Goal: Find specific page/section: Find specific page/section

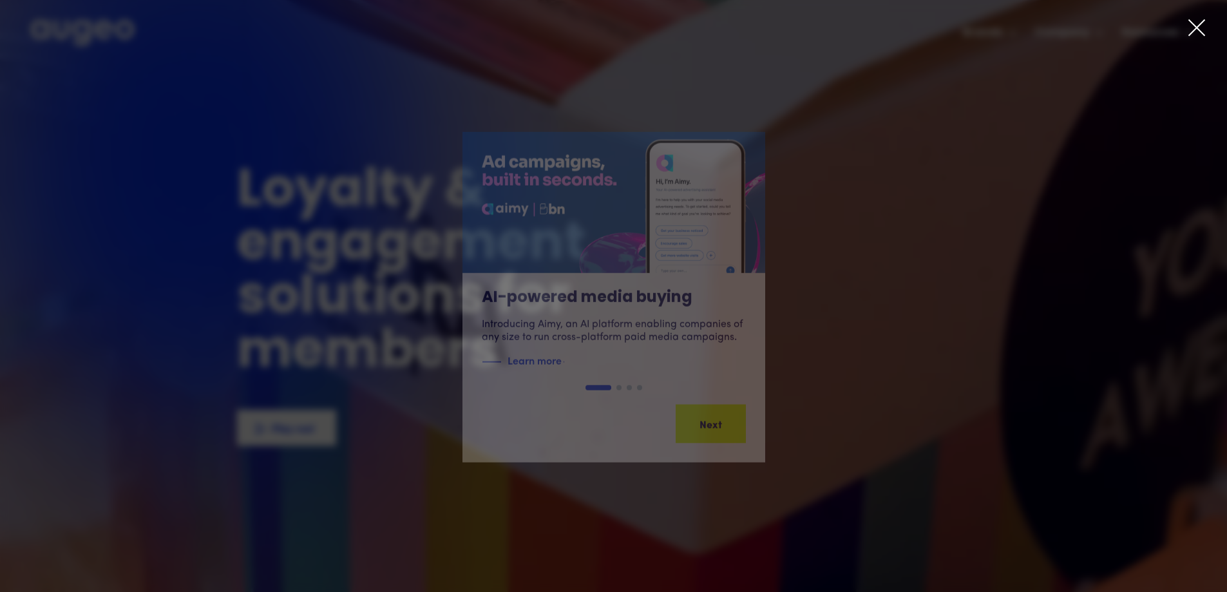
click at [1195, 28] on icon at bounding box center [1196, 27] width 19 height 19
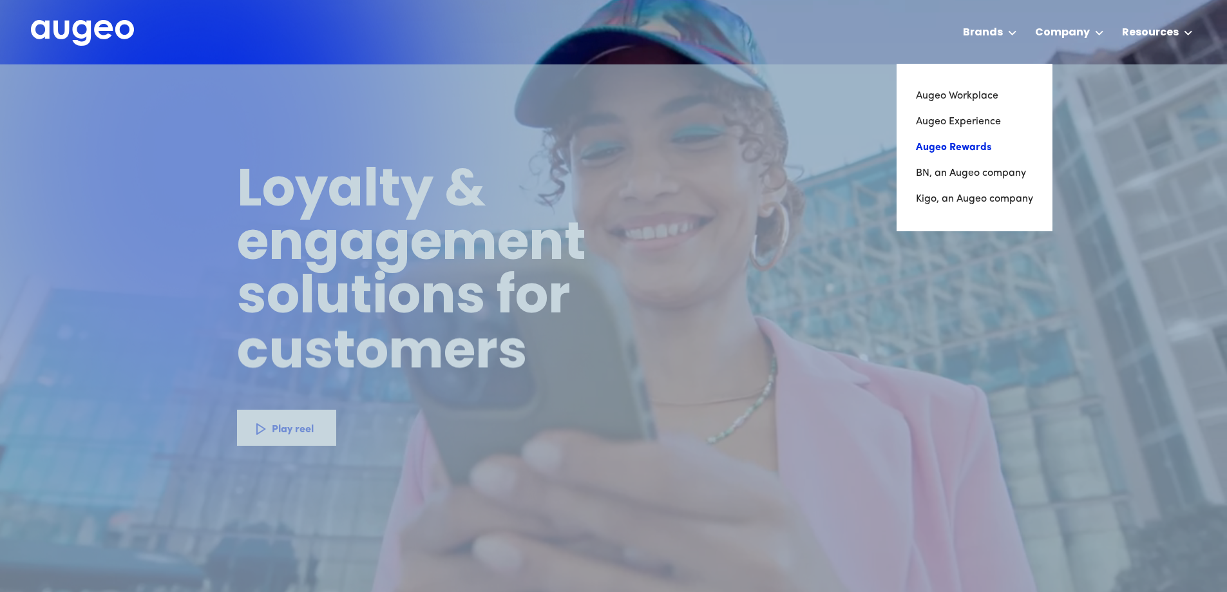
click at [956, 148] on link "Augeo Rewards" at bounding box center [974, 148] width 117 height 26
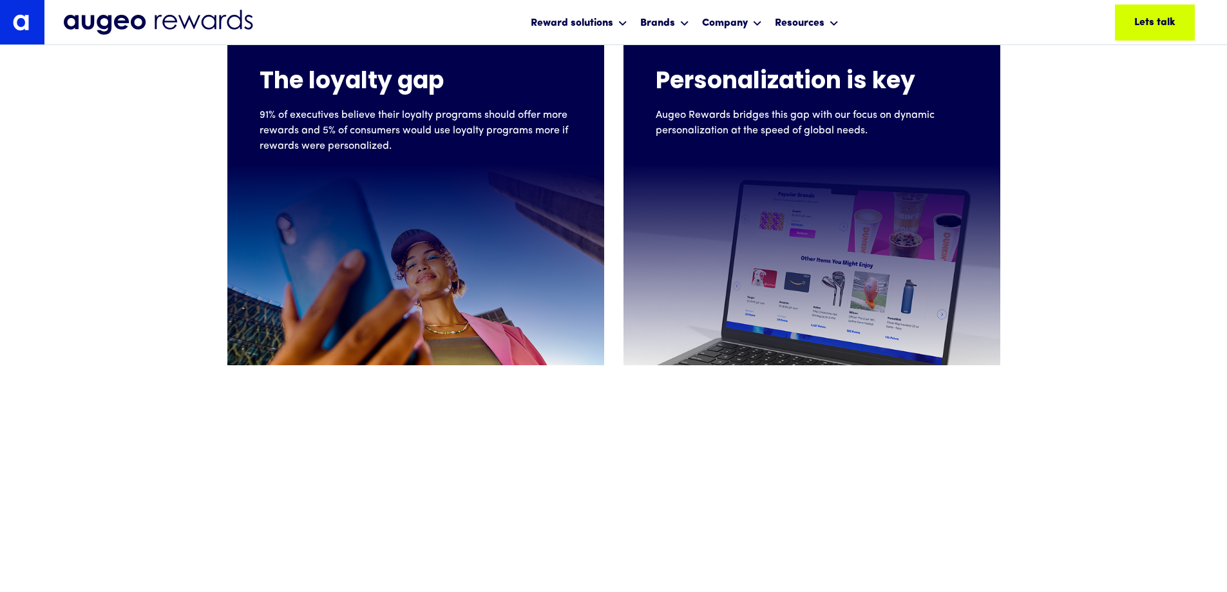
scroll to position [584, 0]
